Goal: Manage account settings

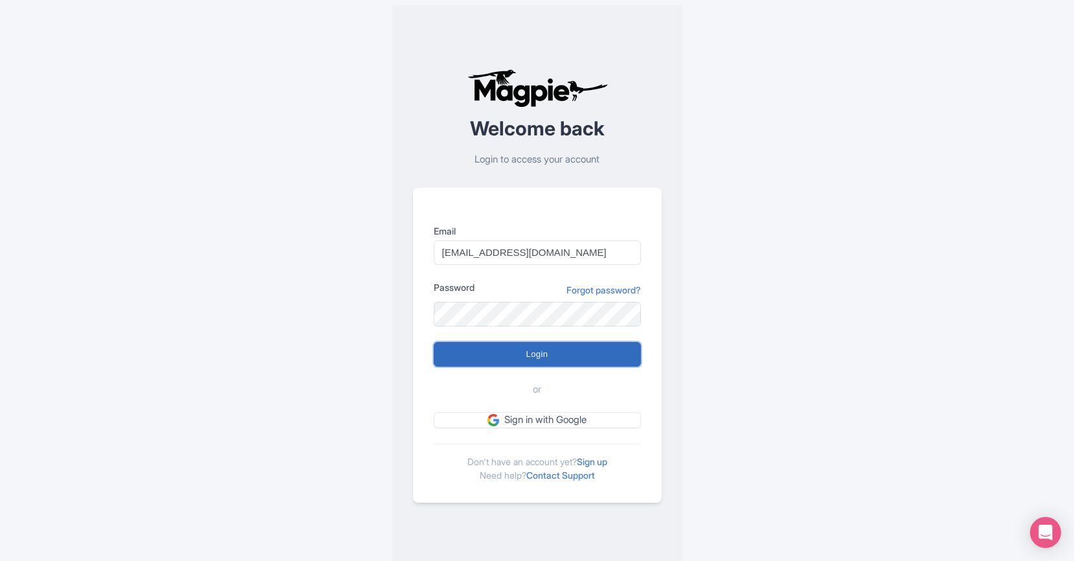
click at [477, 351] on input "Login" at bounding box center [537, 354] width 207 height 25
type input "Logging in..."
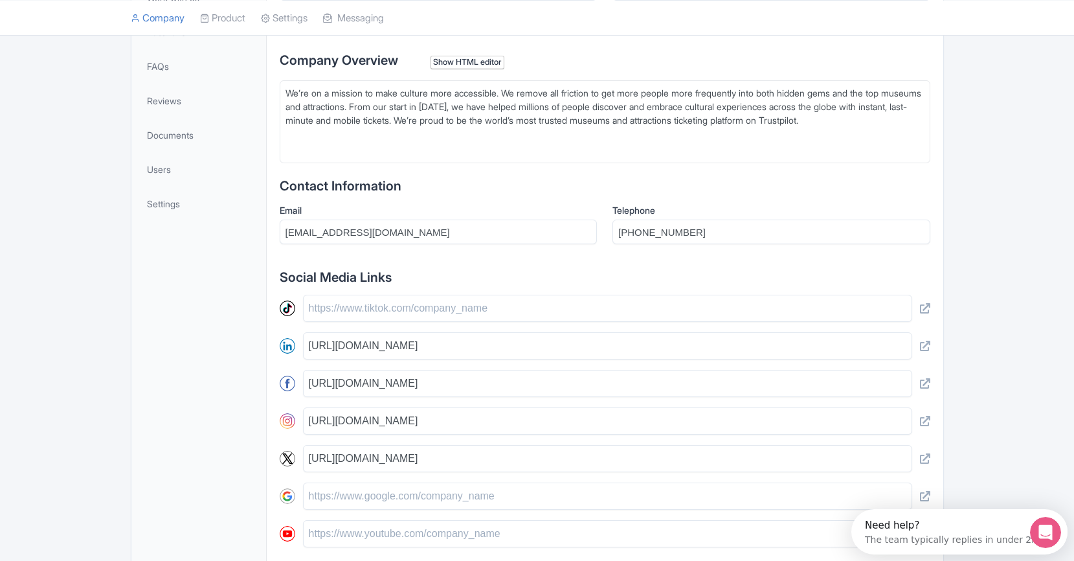
scroll to position [318, 0]
